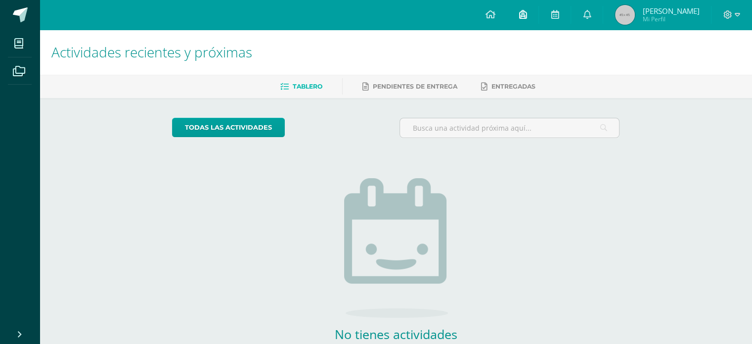
click at [538, 15] on link at bounding box center [523, 15] width 32 height 30
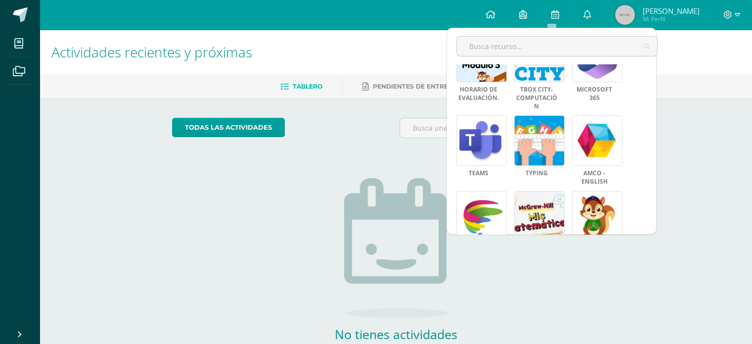
scroll to position [49, 0]
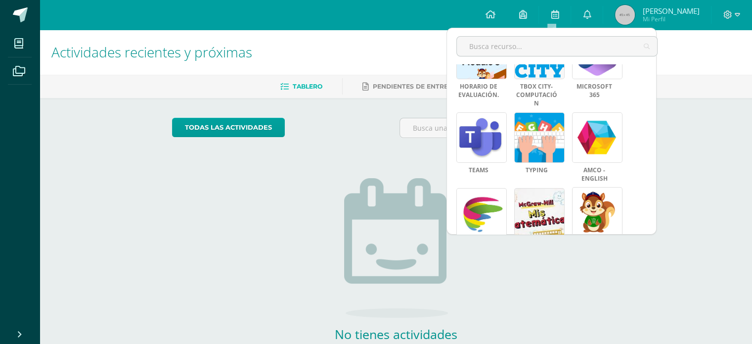
click at [605, 201] on link at bounding box center [597, 212] width 50 height 50
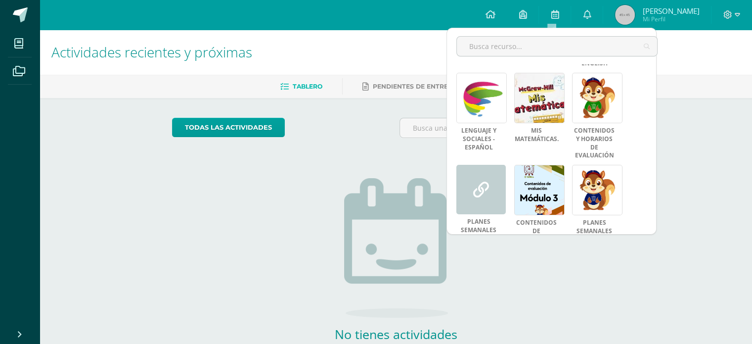
scroll to position [169, 0]
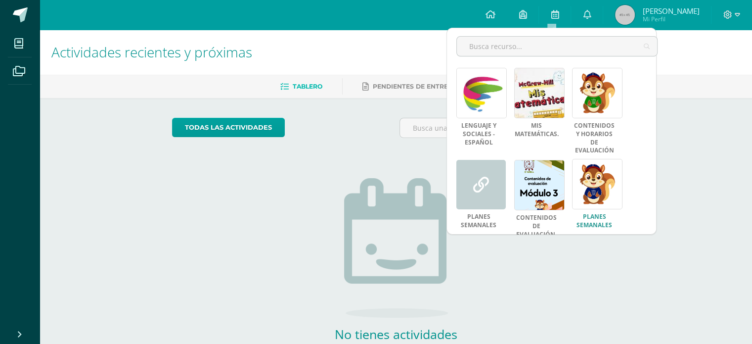
click at [584, 182] on link at bounding box center [597, 184] width 50 height 50
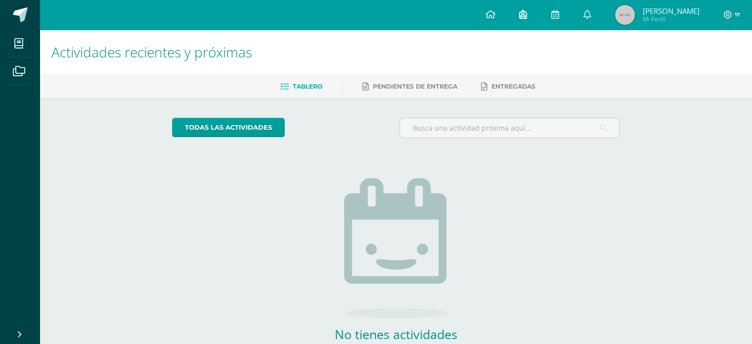
click at [527, 17] on icon at bounding box center [523, 14] width 8 height 9
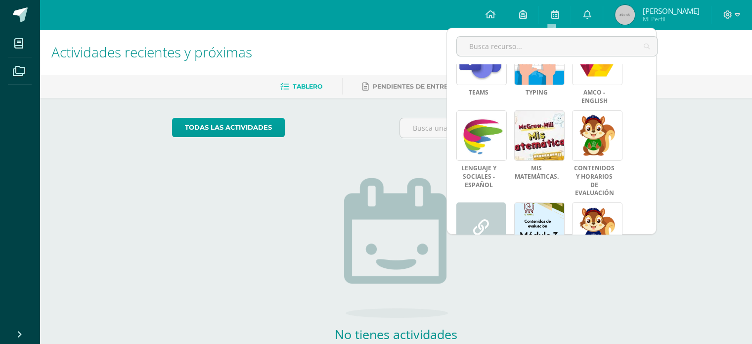
scroll to position [126, 0]
click at [593, 215] on link at bounding box center [597, 227] width 50 height 50
